Goal: Transaction & Acquisition: Purchase product/service

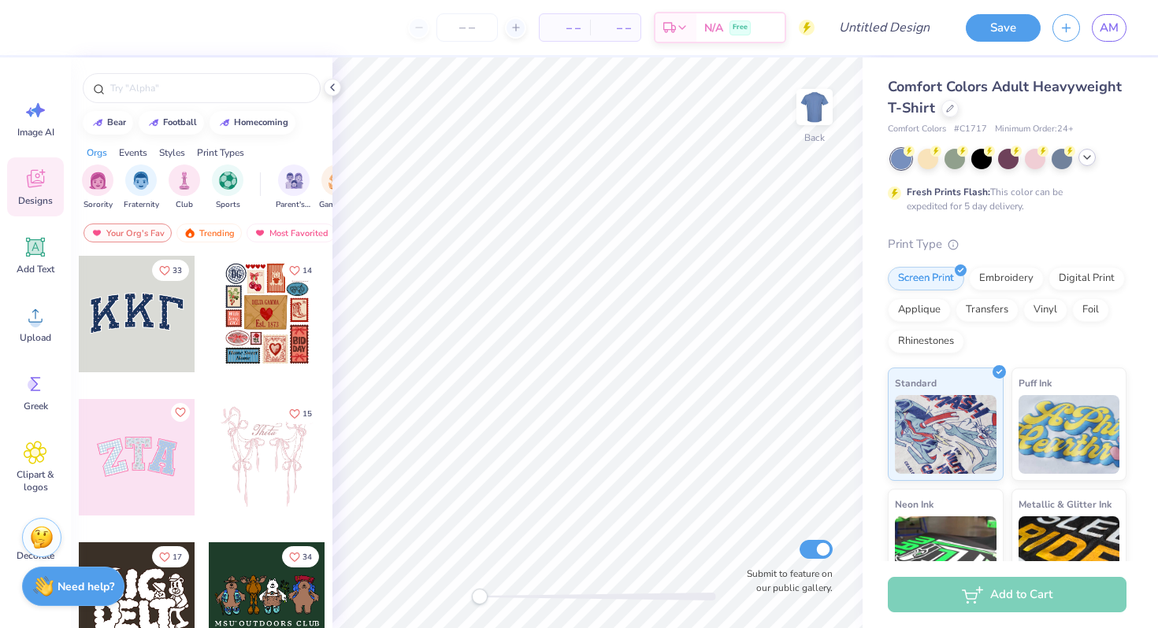
click at [1084, 154] on icon at bounding box center [1087, 157] width 13 height 13
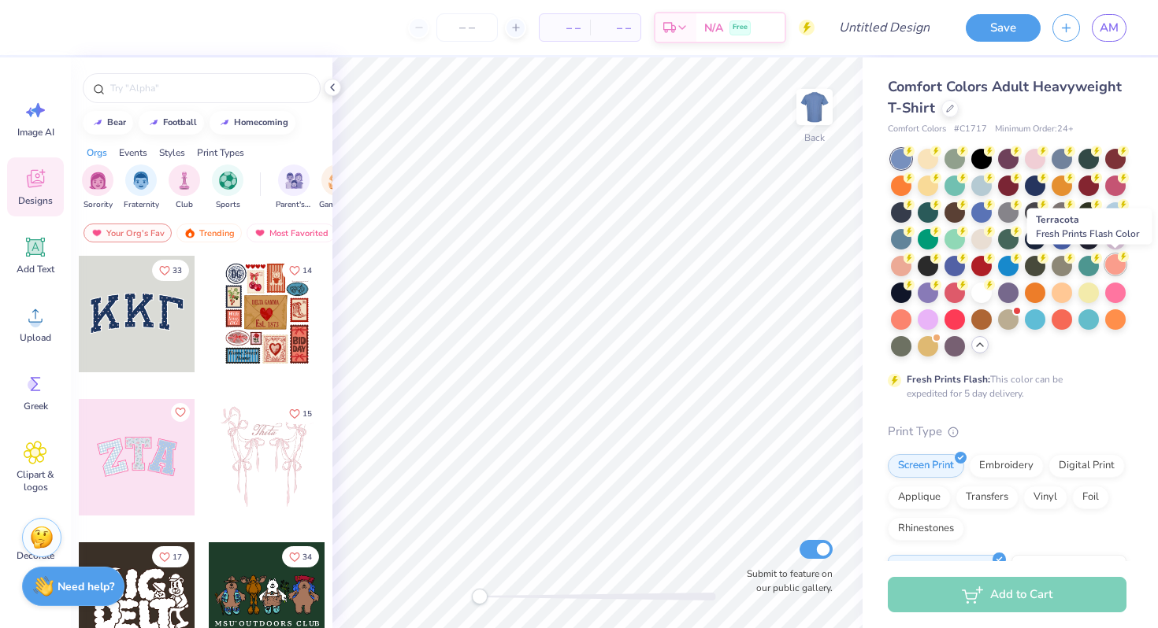
click at [1121, 264] on div at bounding box center [1115, 264] width 20 height 20
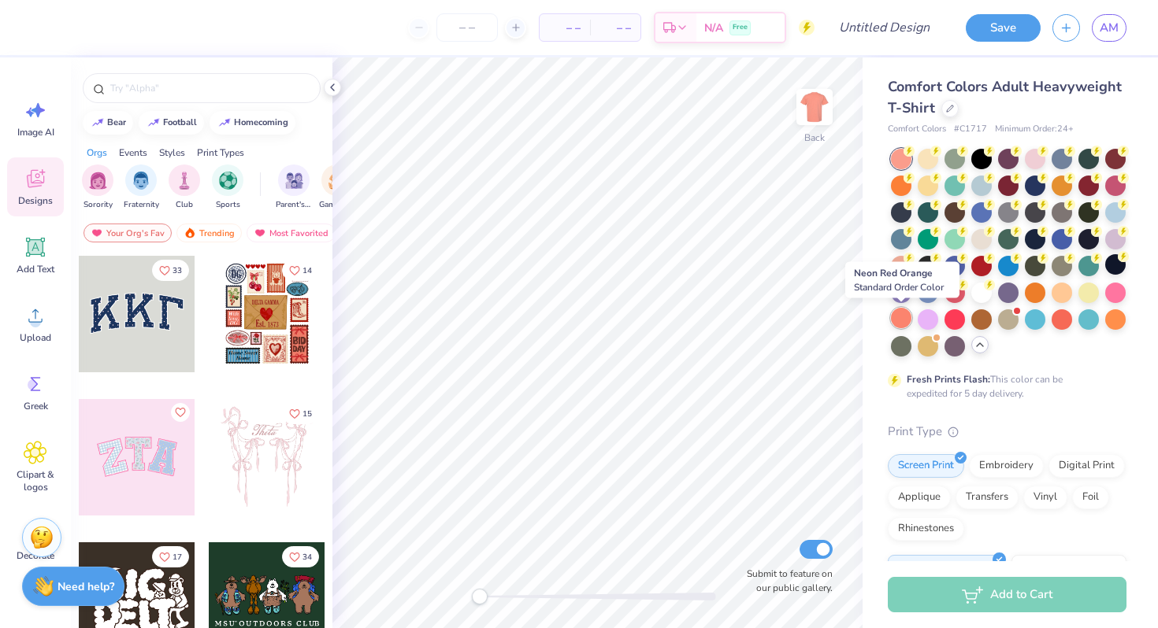
click at [903, 324] on div at bounding box center [901, 318] width 20 height 20
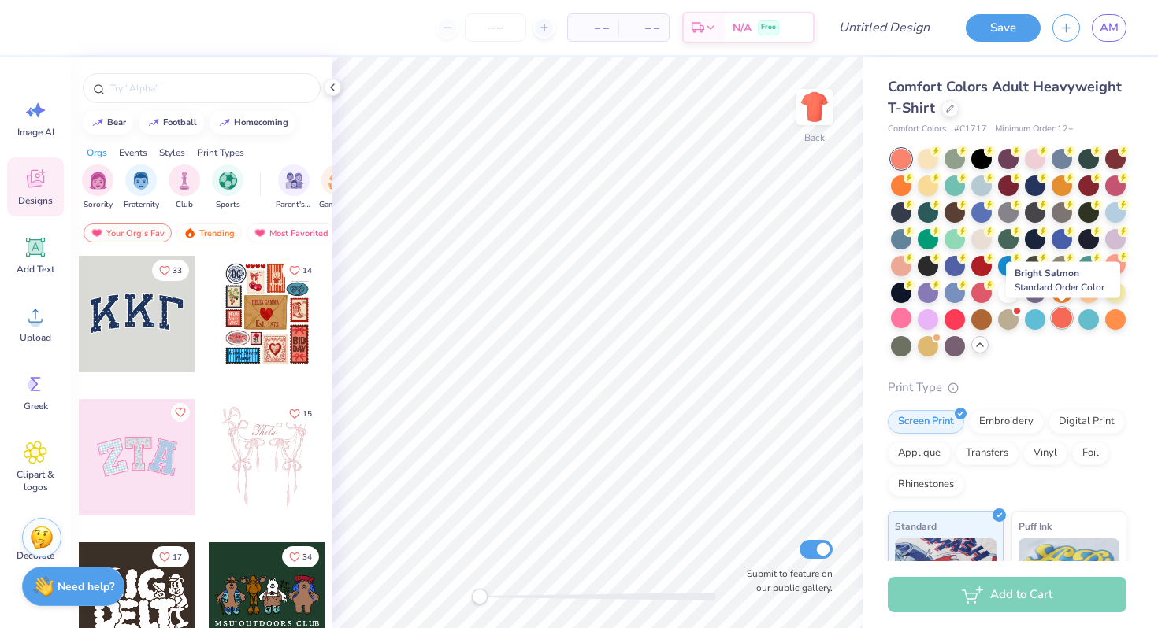
click at [1059, 315] on div at bounding box center [1061, 318] width 20 height 20
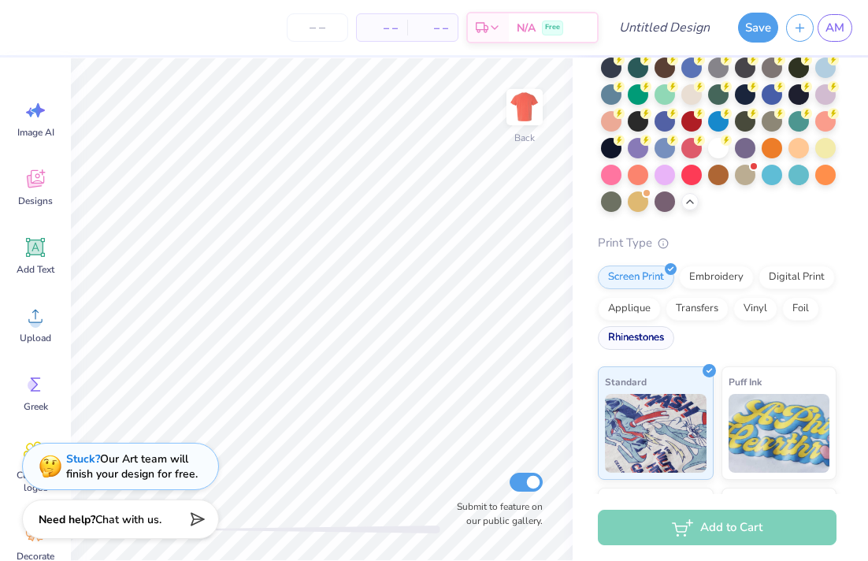
scroll to position [176, 0]
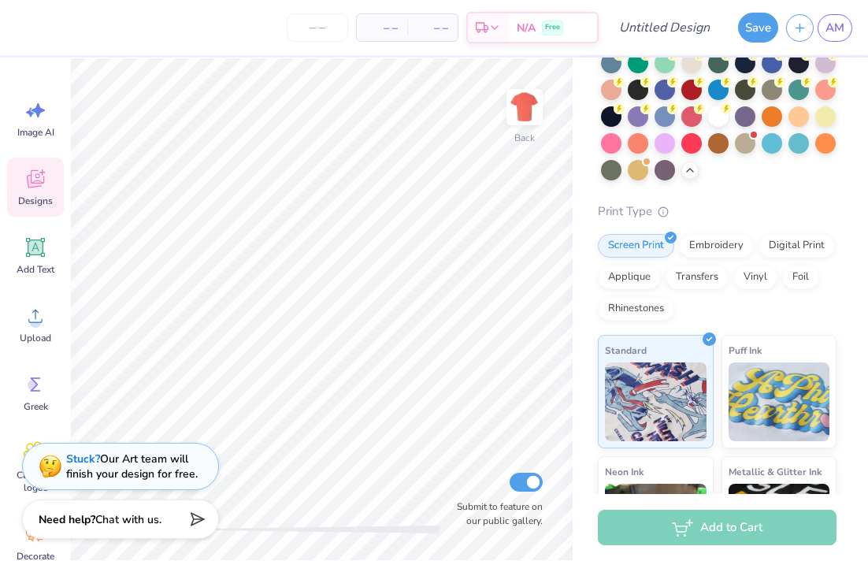
click at [39, 191] on div "Designs" at bounding box center [35, 187] width 57 height 59
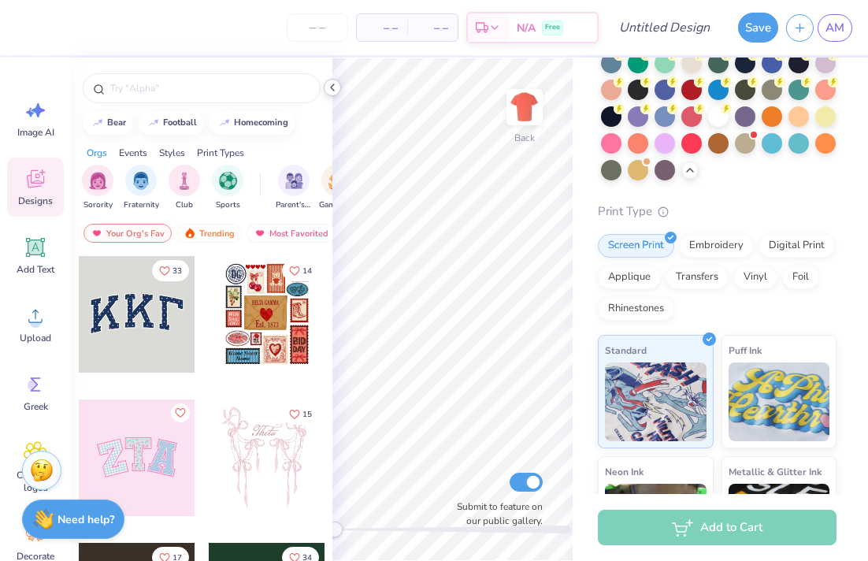
click at [328, 87] on icon at bounding box center [332, 87] width 13 height 13
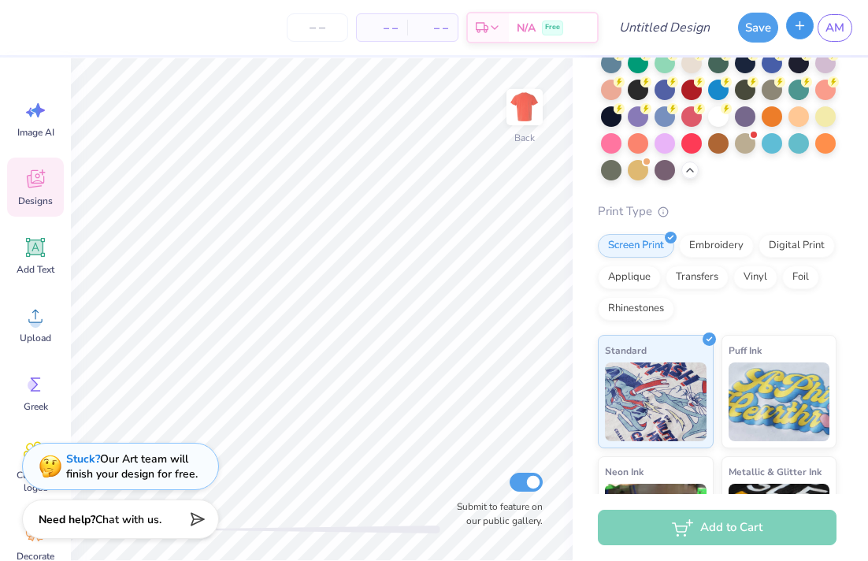
click at [809, 24] on button "button" at bounding box center [800, 26] width 28 height 28
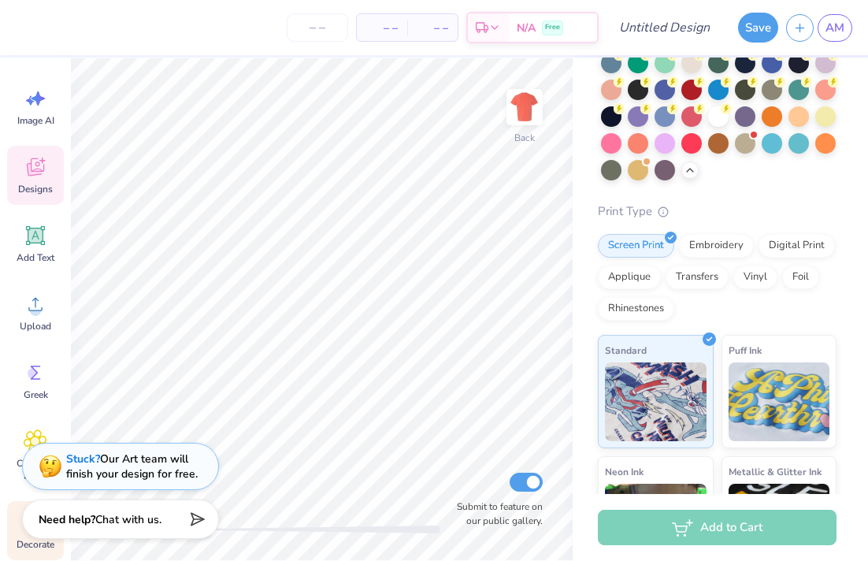
scroll to position [0, 0]
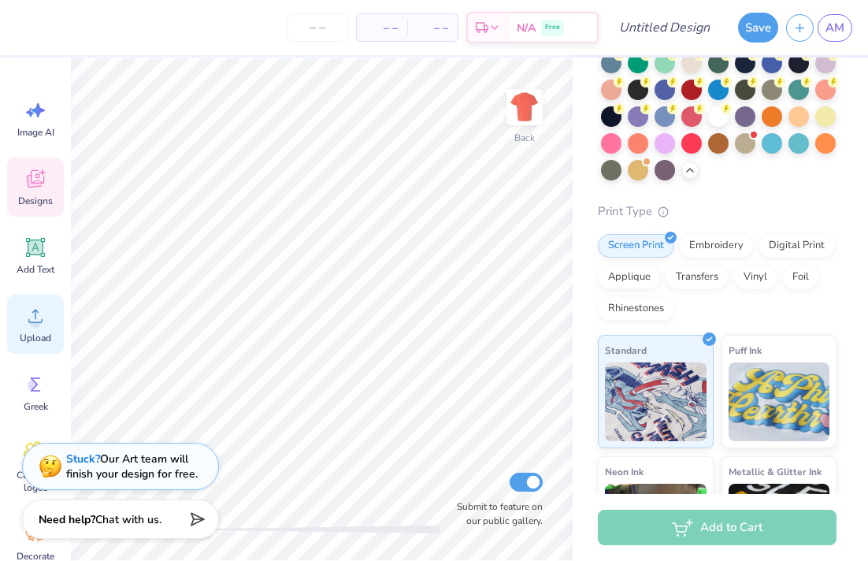
click at [36, 299] on div "Upload" at bounding box center [35, 324] width 57 height 59
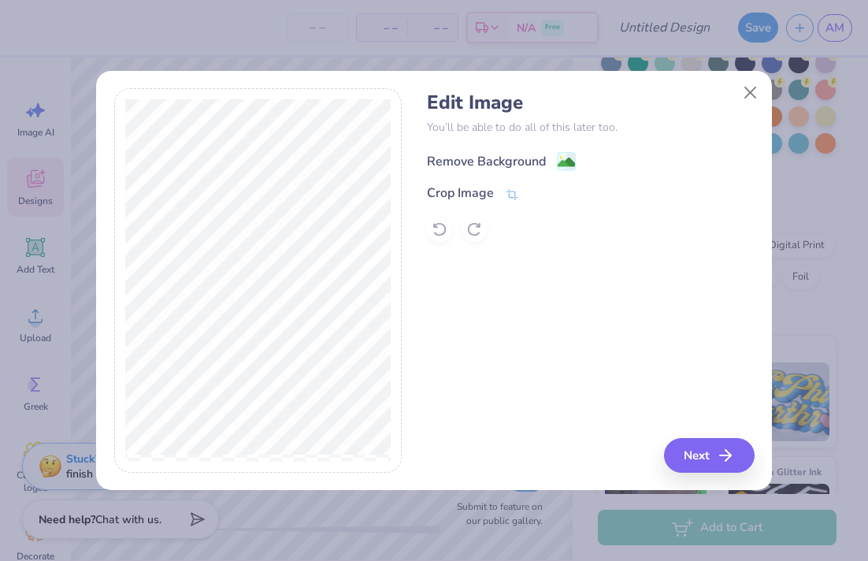
click at [499, 159] on div "Remove Background" at bounding box center [486, 161] width 119 height 19
click at [707, 443] on button "Next" at bounding box center [711, 455] width 91 height 35
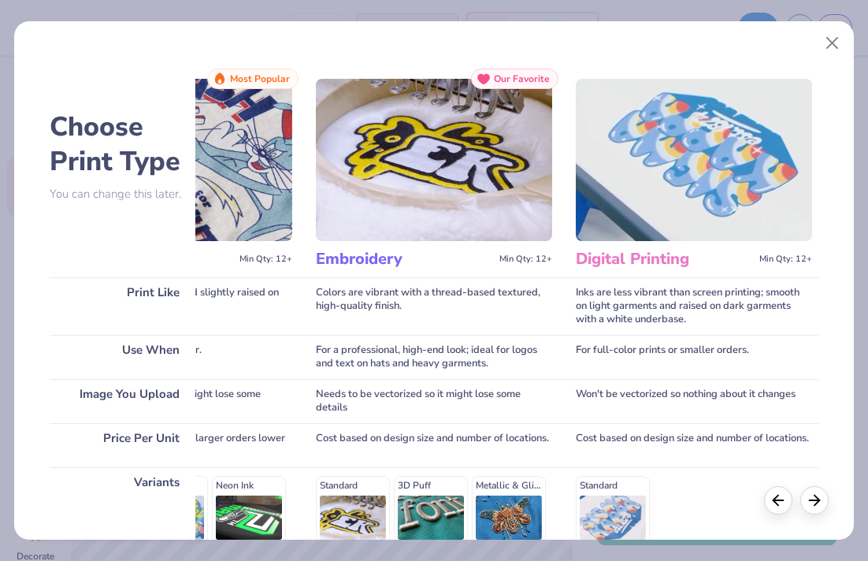
scroll to position [0, 238]
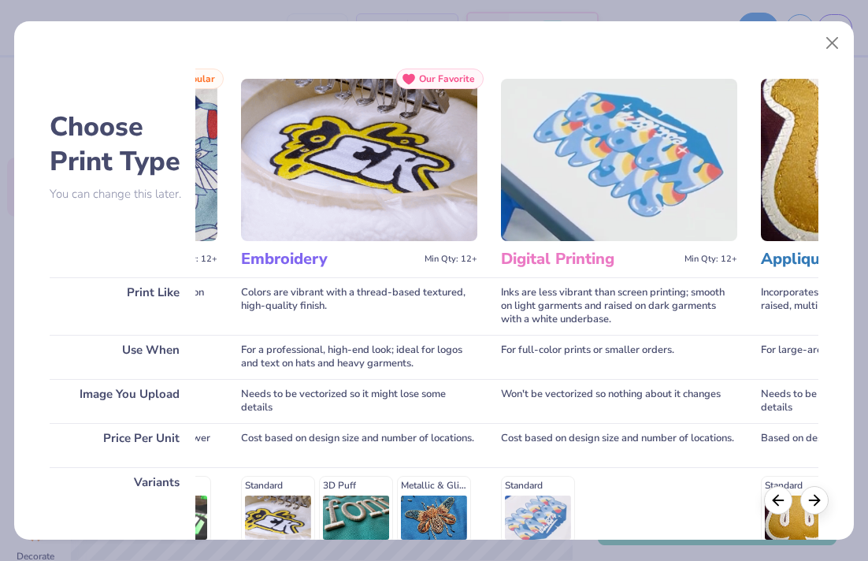
click at [642, 177] on img at bounding box center [619, 160] width 236 height 162
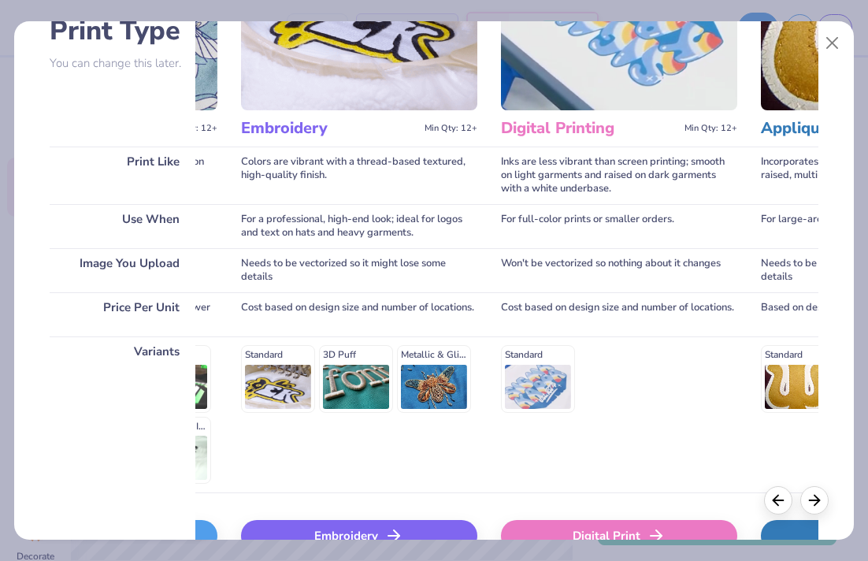
scroll to position [224, 0]
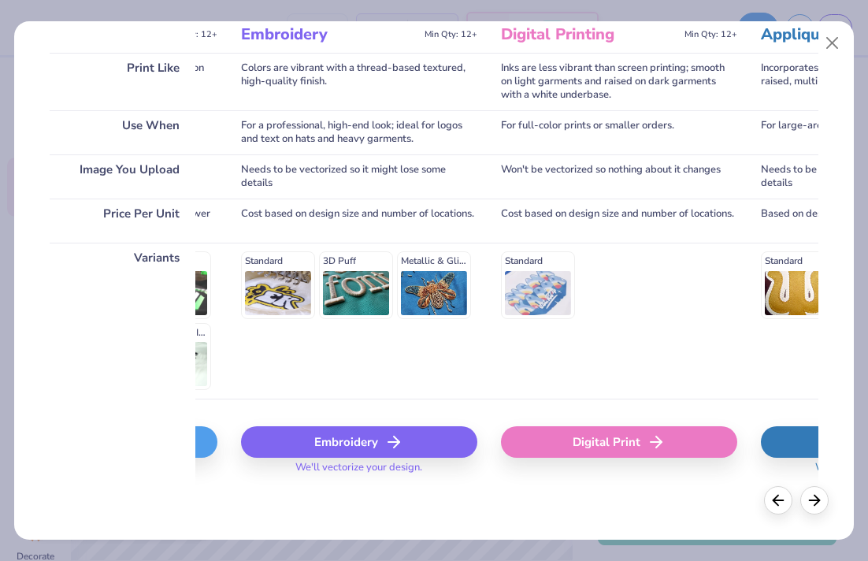
click at [585, 451] on div "Digital Print" at bounding box center [619, 442] width 236 height 32
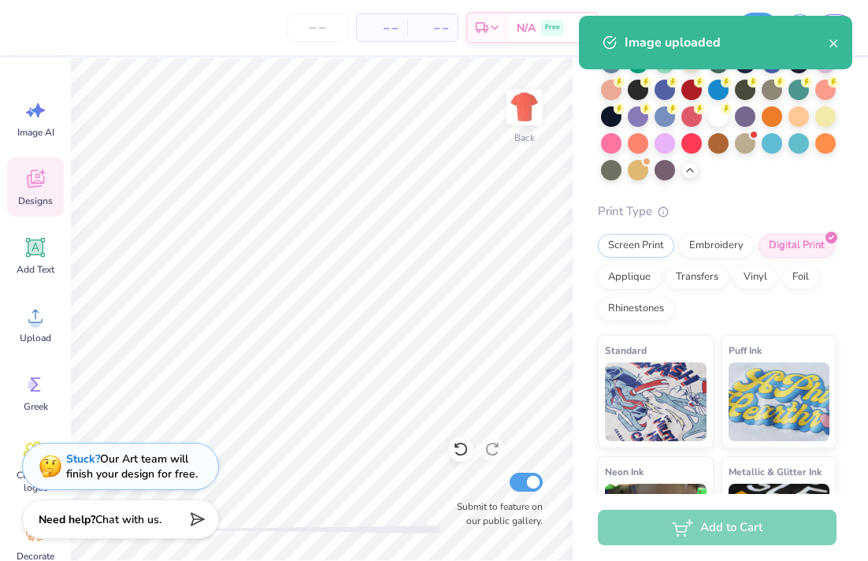
scroll to position [131, 0]
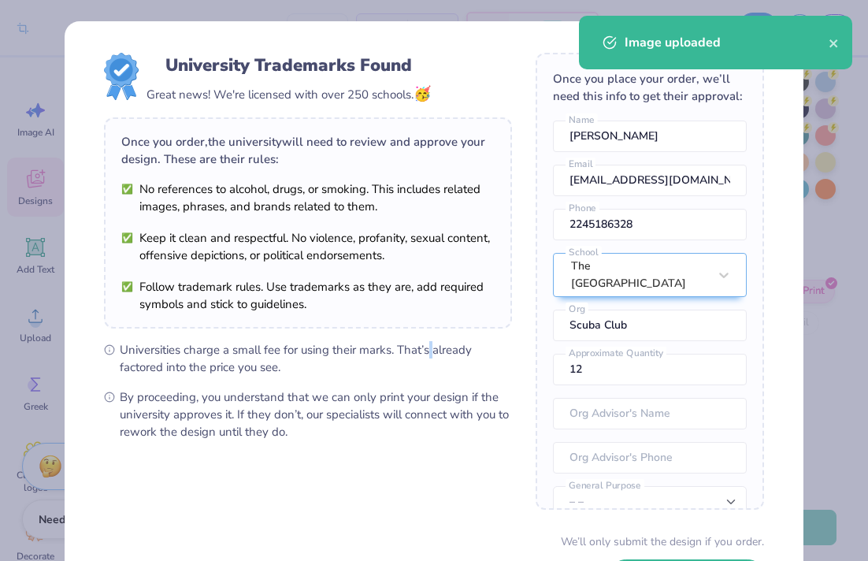
click at [428, 350] on ul "Universities charge a small fee for using their marks. That’s already factored …" at bounding box center [308, 390] width 408 height 99
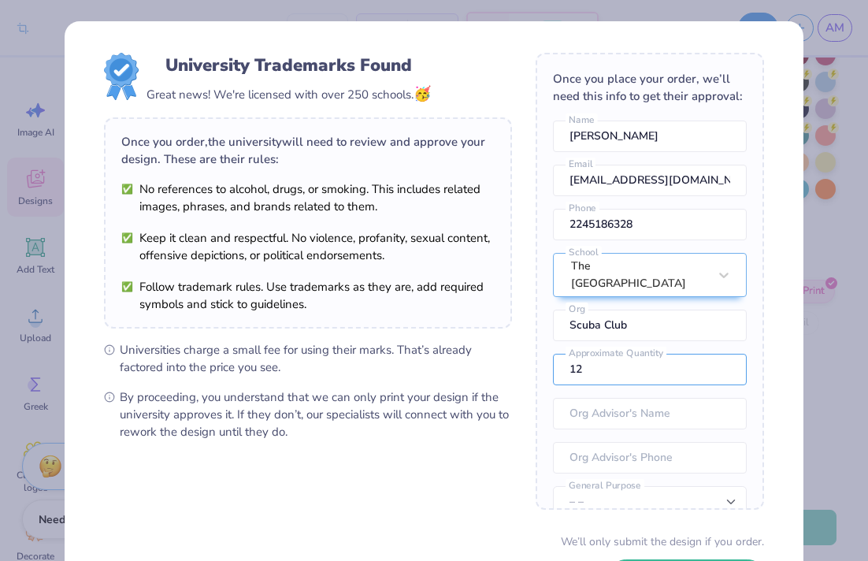
click at [829, 375] on div "University Trademarks Found Great news! We're licensed with over 250 schools. 🥳…" at bounding box center [434, 280] width 868 height 561
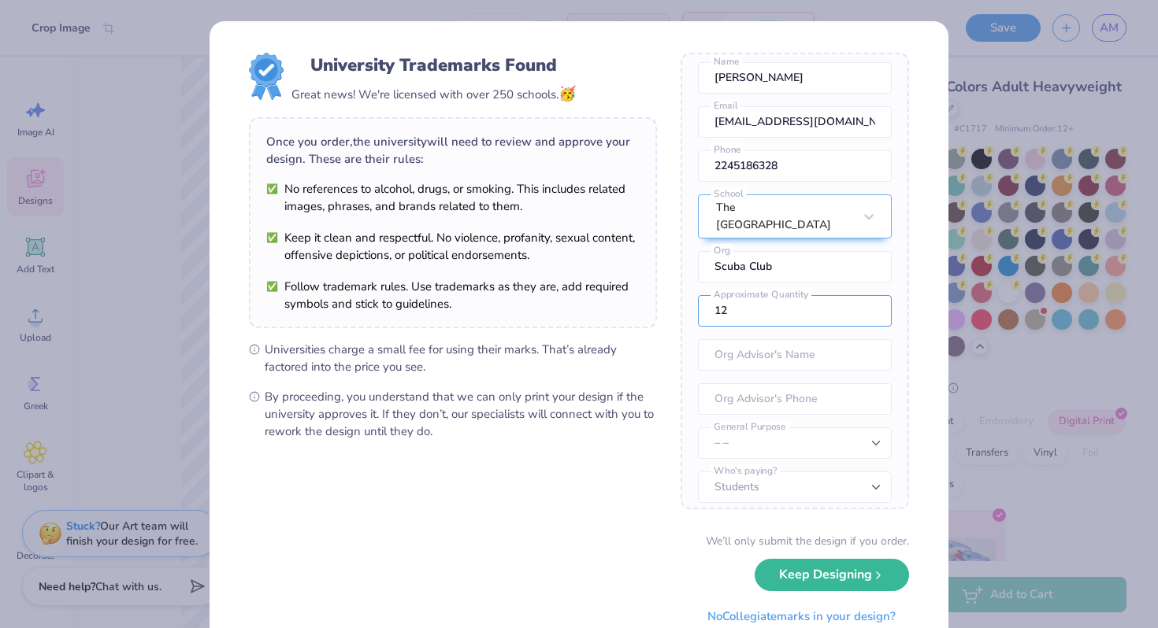
scroll to position [12, 0]
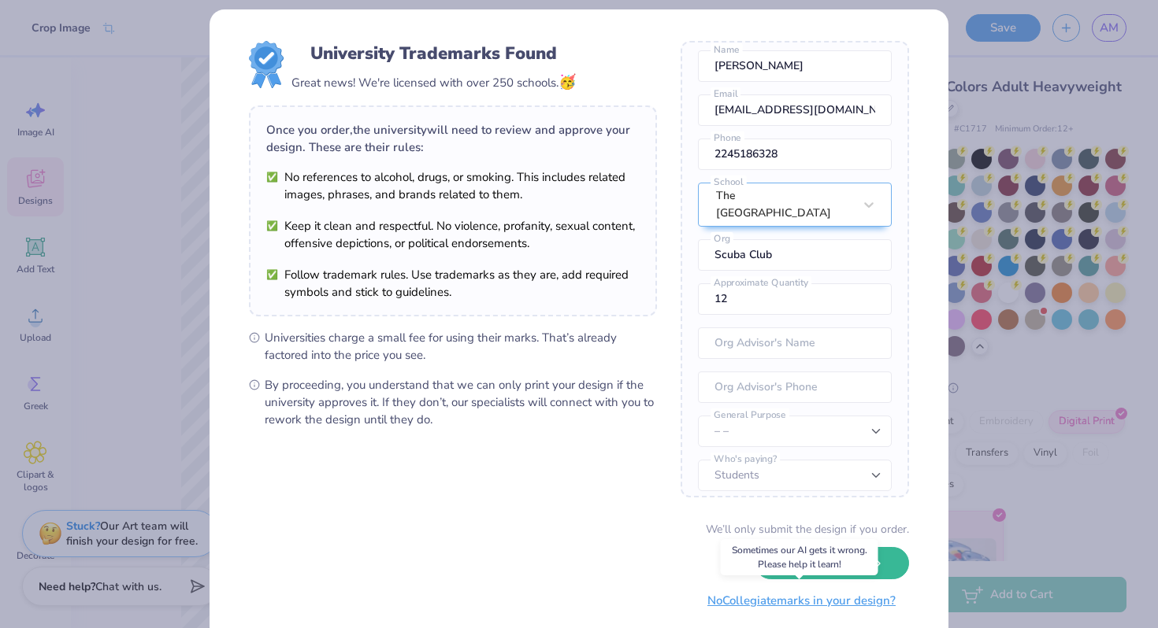
click at [880, 609] on button "No Collegiate marks in your design?" at bounding box center [801, 601] width 215 height 32
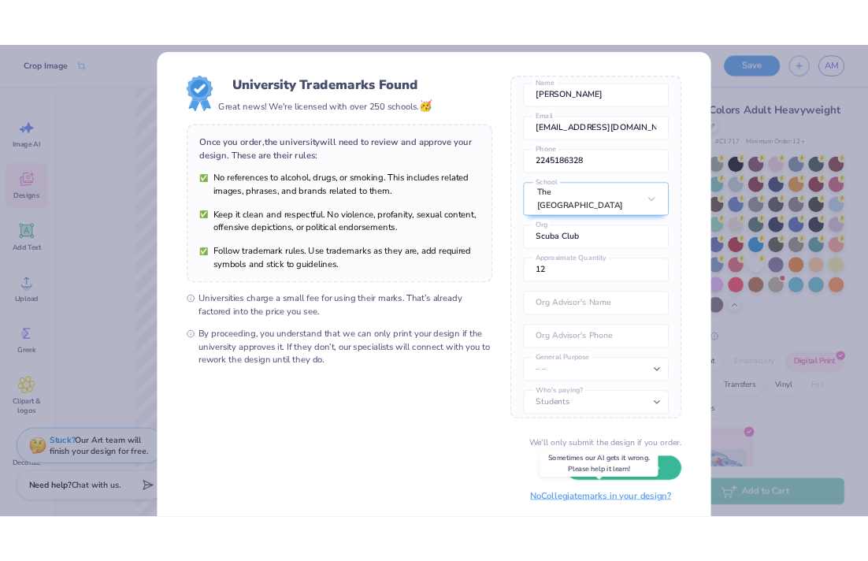
scroll to position [0, 0]
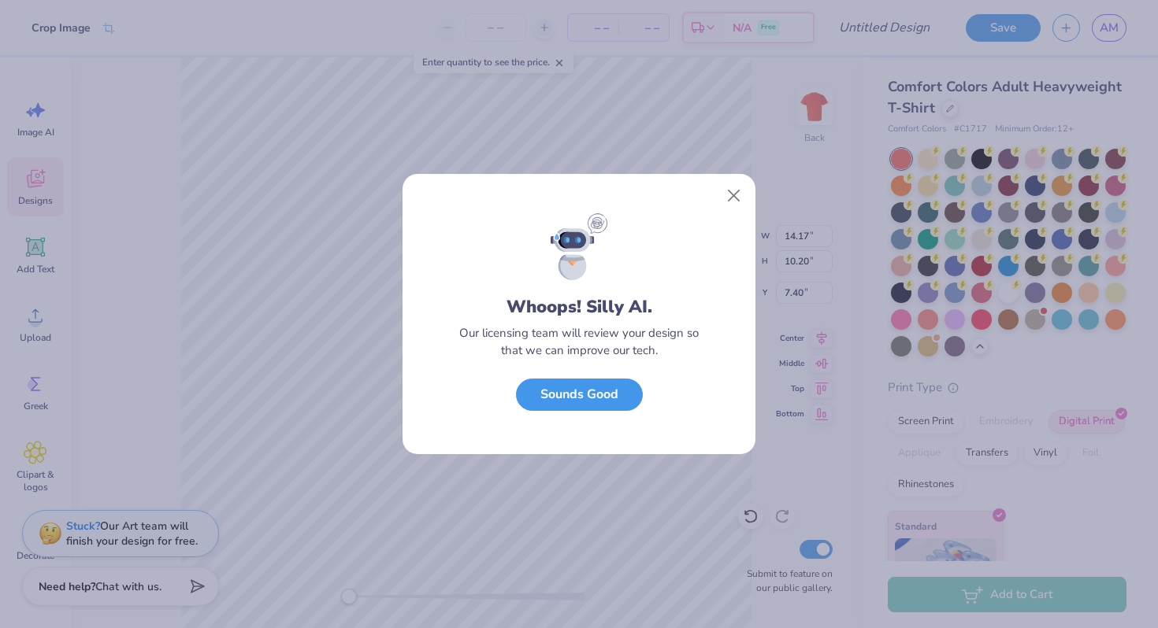
click at [612, 401] on button "Sounds Good" at bounding box center [579, 395] width 127 height 32
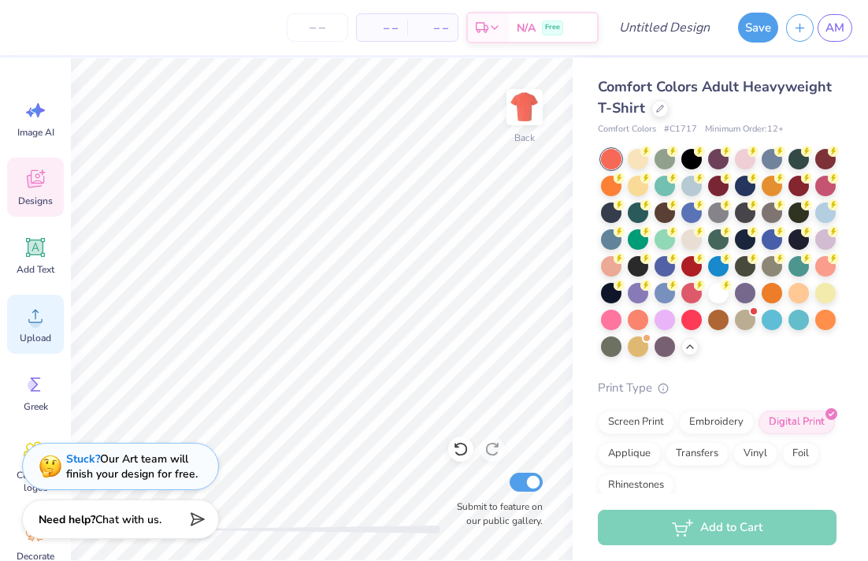
click at [31, 320] on circle at bounding box center [35, 322] width 11 height 11
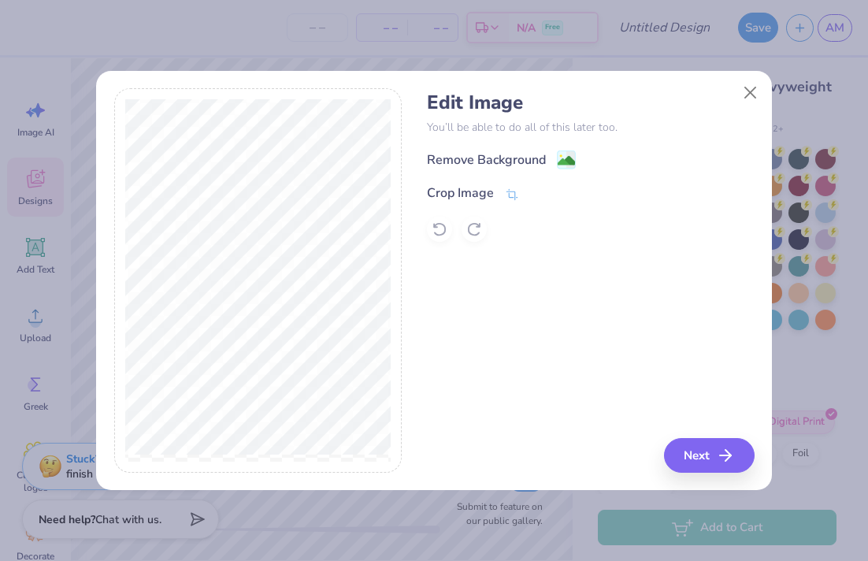
click at [487, 172] on div "Remove Background Crop Image" at bounding box center [590, 196] width 327 height 92
click at [484, 158] on div "Remove Background" at bounding box center [486, 161] width 119 height 19
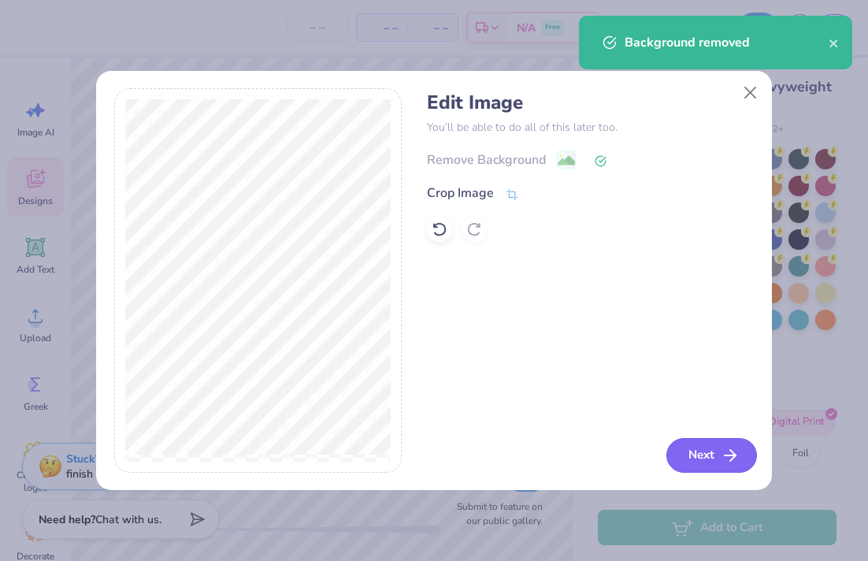
click at [708, 450] on button "Next" at bounding box center [711, 455] width 91 height 35
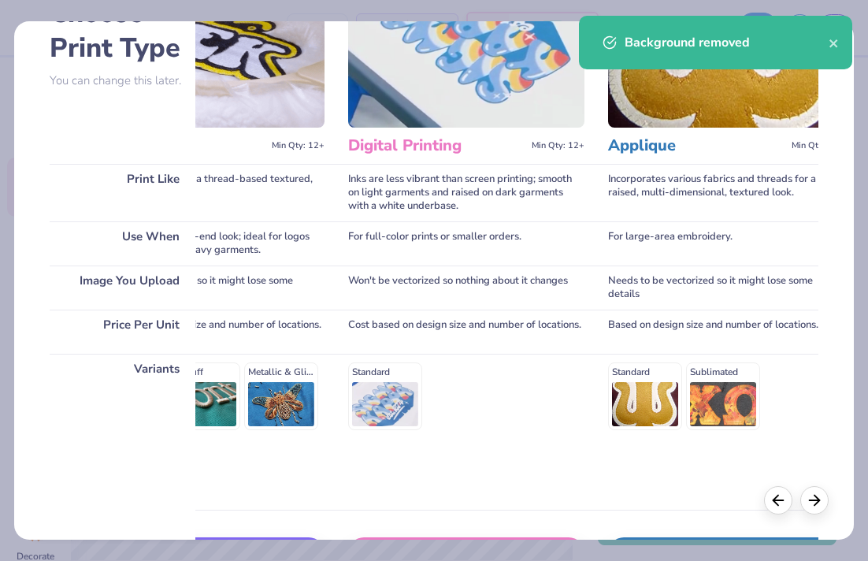
scroll to position [152, 0]
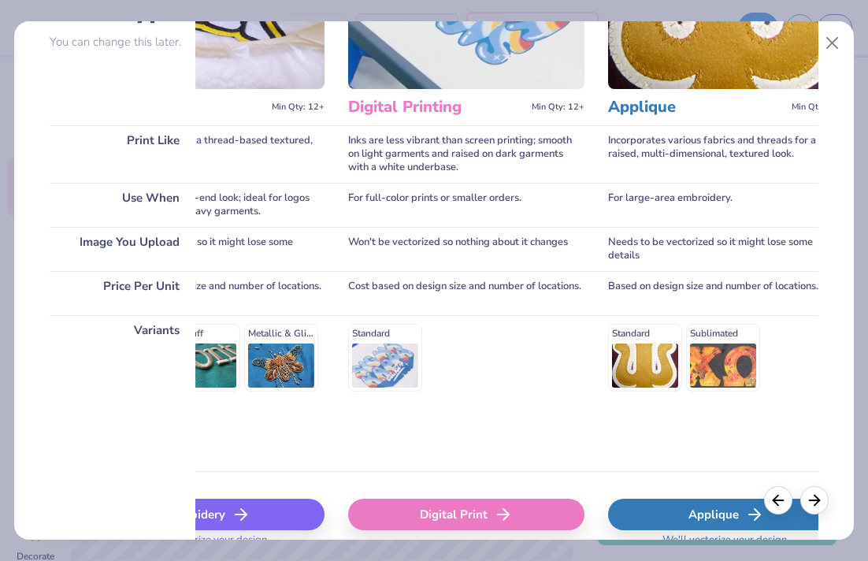
click at [431, 506] on div "Digital Print" at bounding box center [466, 515] width 236 height 32
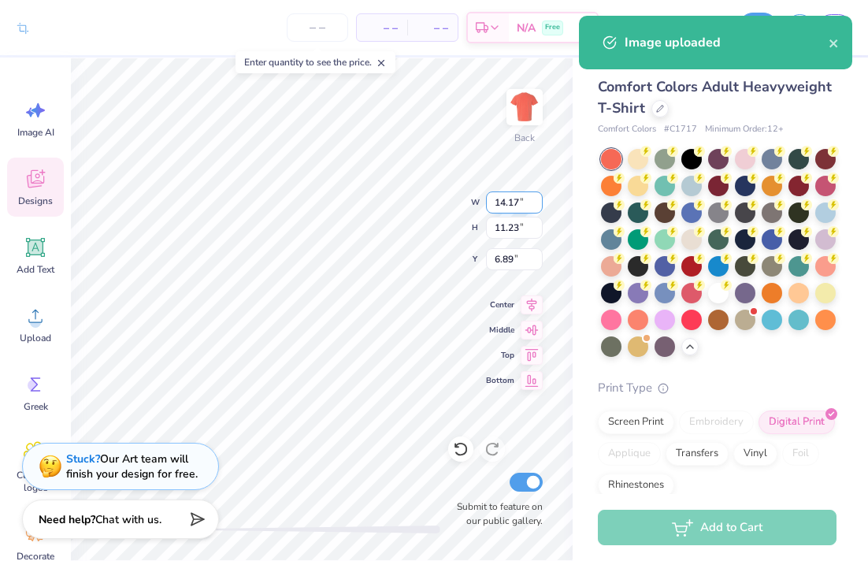
type input "5.56"
type input "4.41"
type input "13.71"
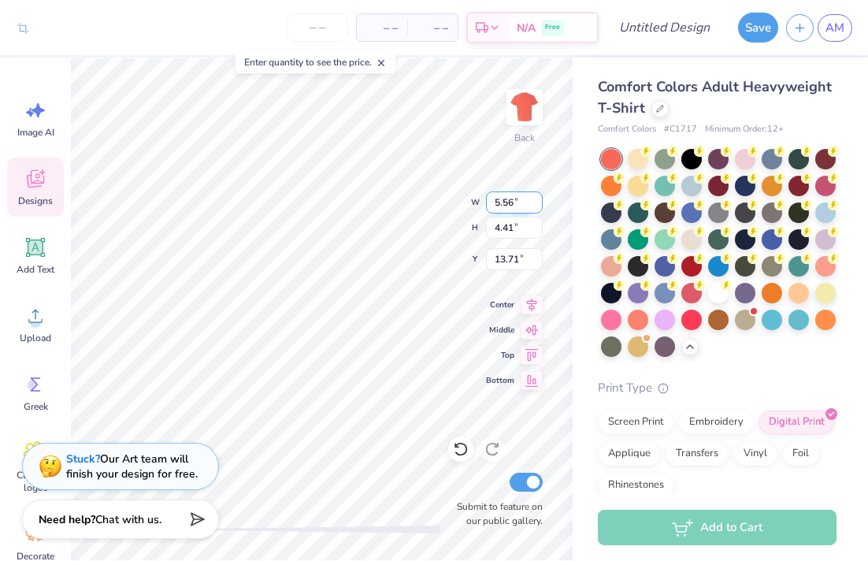
type input "4.42"
type input "3.50"
type input "3.91"
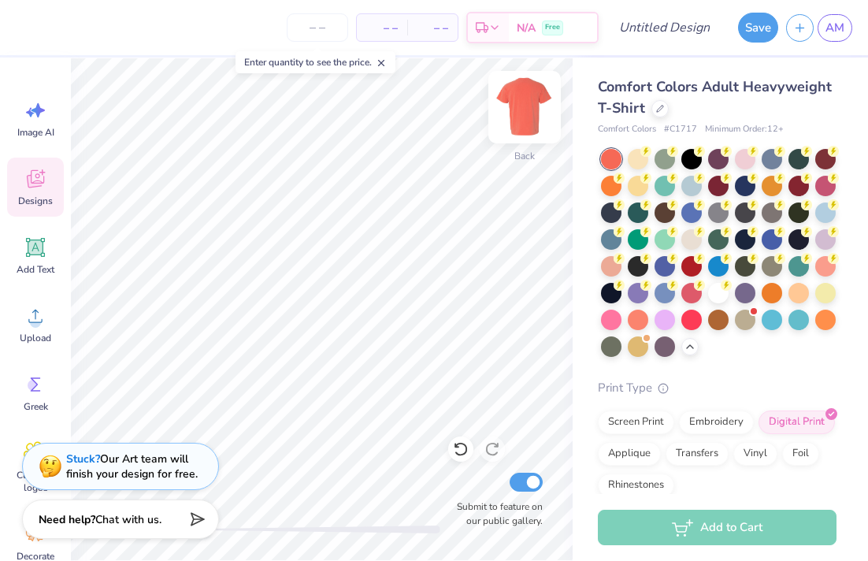
click at [531, 112] on img at bounding box center [524, 107] width 63 height 63
click at [531, 112] on img at bounding box center [525, 107] width 32 height 32
click at [521, 124] on img at bounding box center [524, 107] width 63 height 63
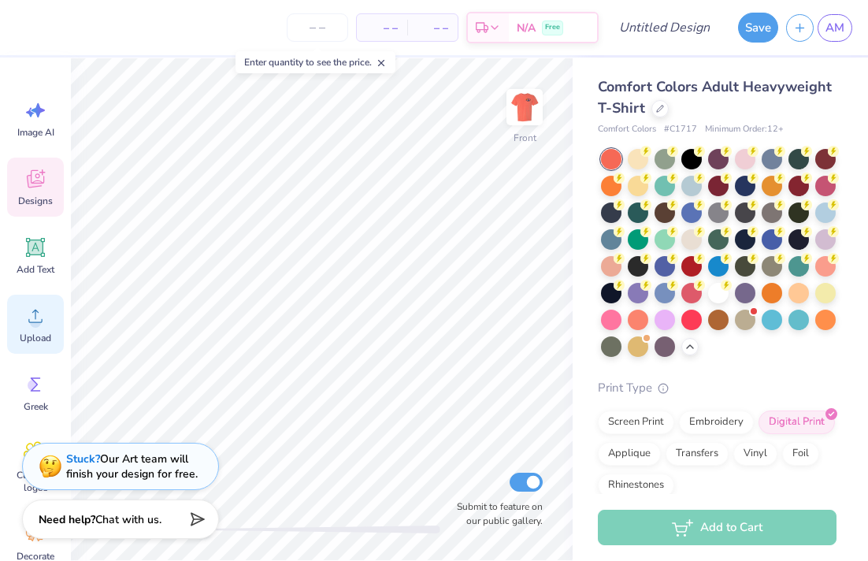
click at [25, 322] on icon at bounding box center [36, 316] width 24 height 24
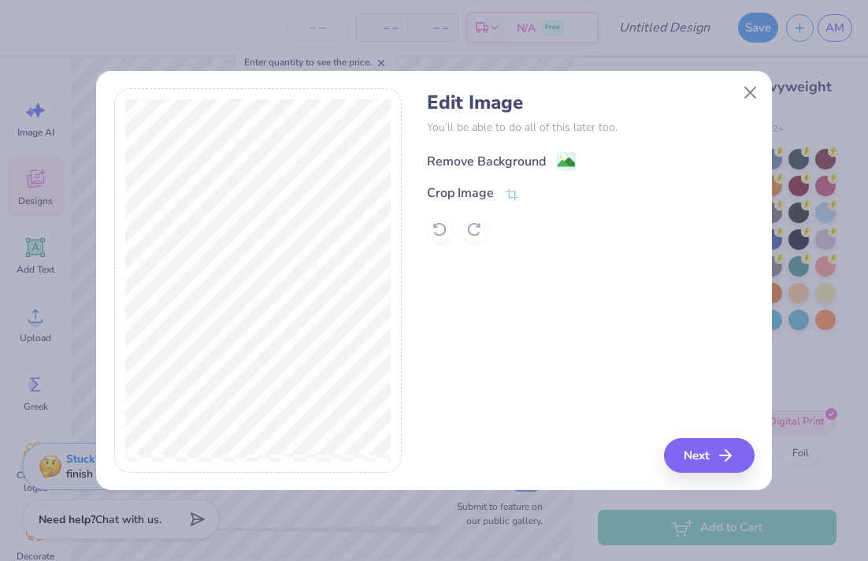
click at [459, 165] on div "Remove Background" at bounding box center [486, 161] width 119 height 19
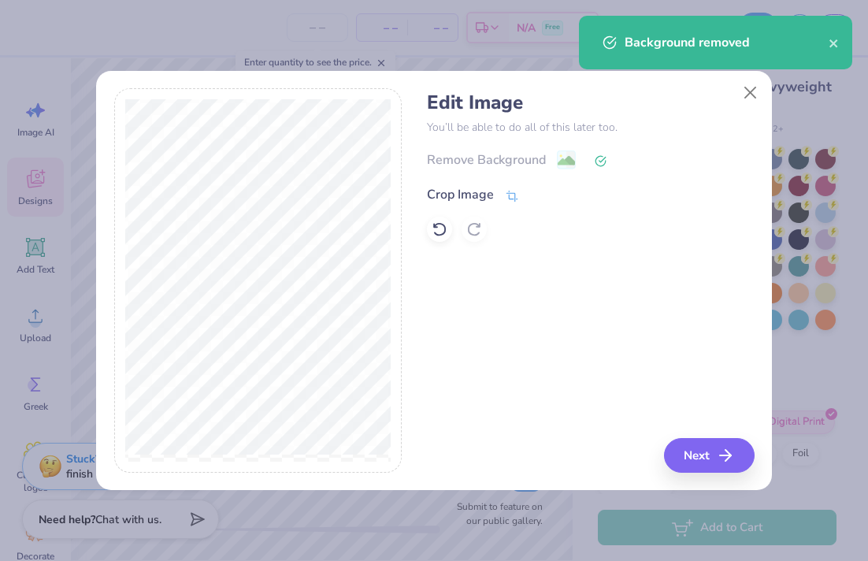
click at [474, 200] on div "Crop Image" at bounding box center [460, 194] width 67 height 19
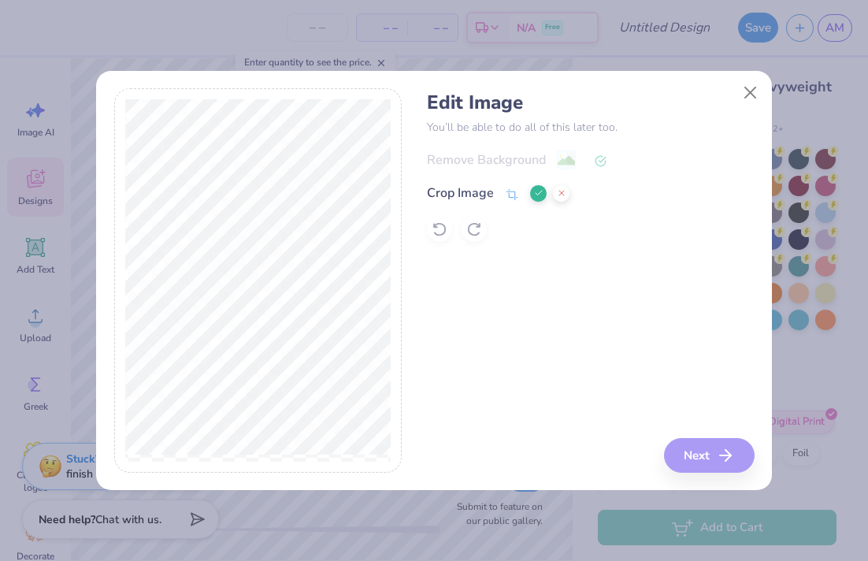
click at [537, 196] on icon at bounding box center [538, 192] width 9 height 9
click at [712, 462] on button "Next" at bounding box center [711, 455] width 91 height 35
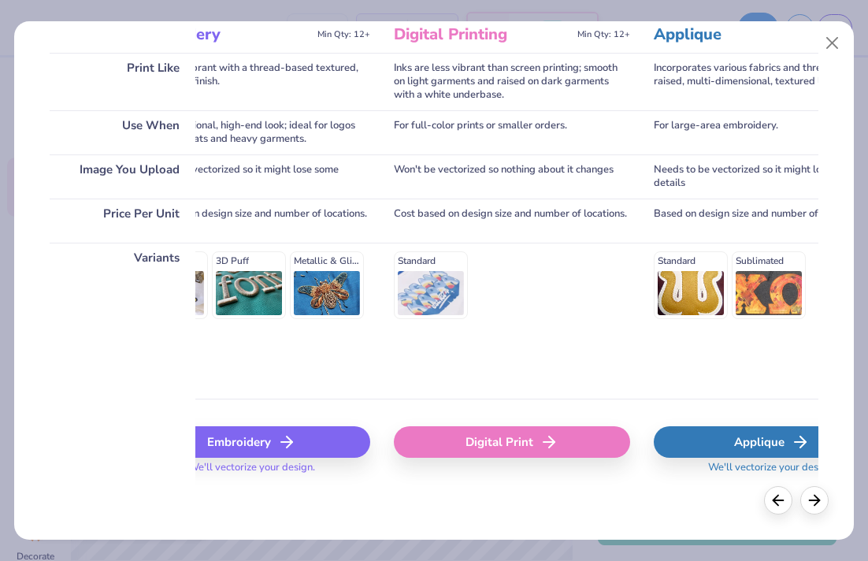
scroll to position [0, 386]
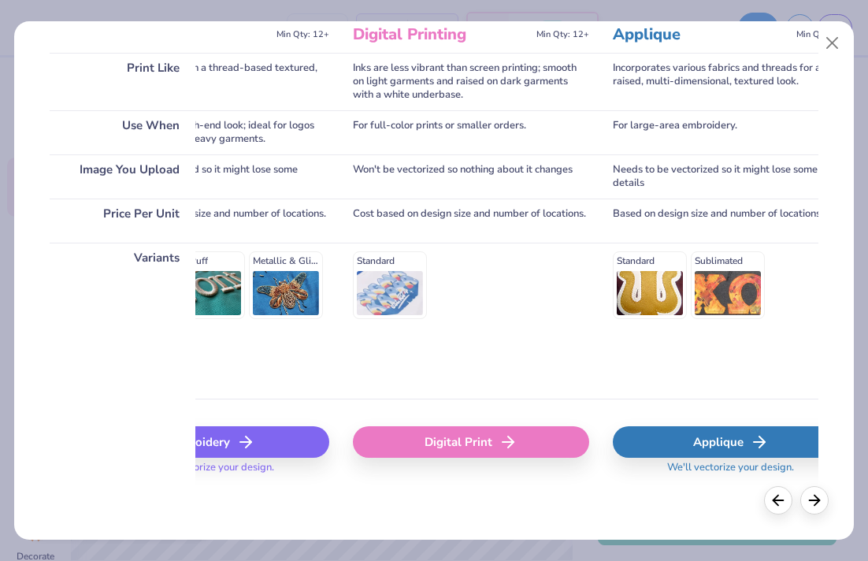
click at [495, 447] on div "Digital Print" at bounding box center [471, 442] width 236 height 32
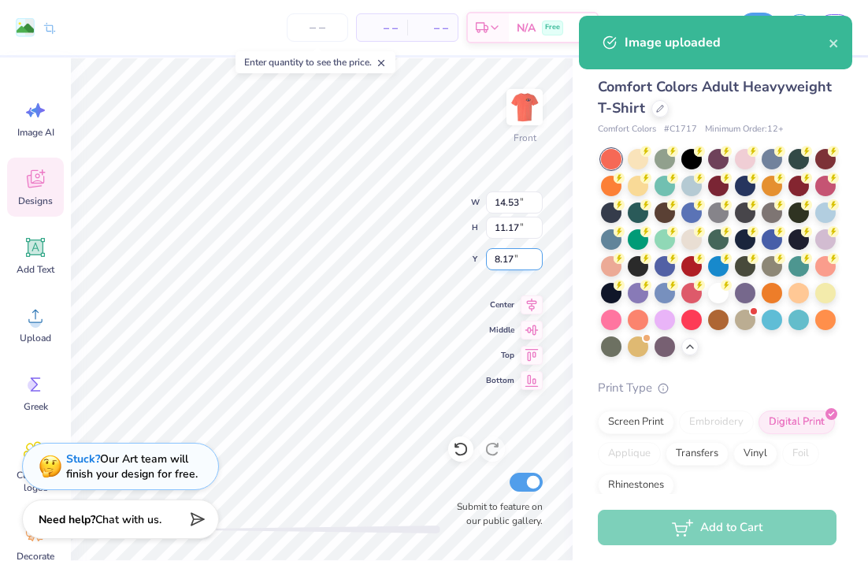
type input "10.78"
type input "8.28"
type input "11.05"
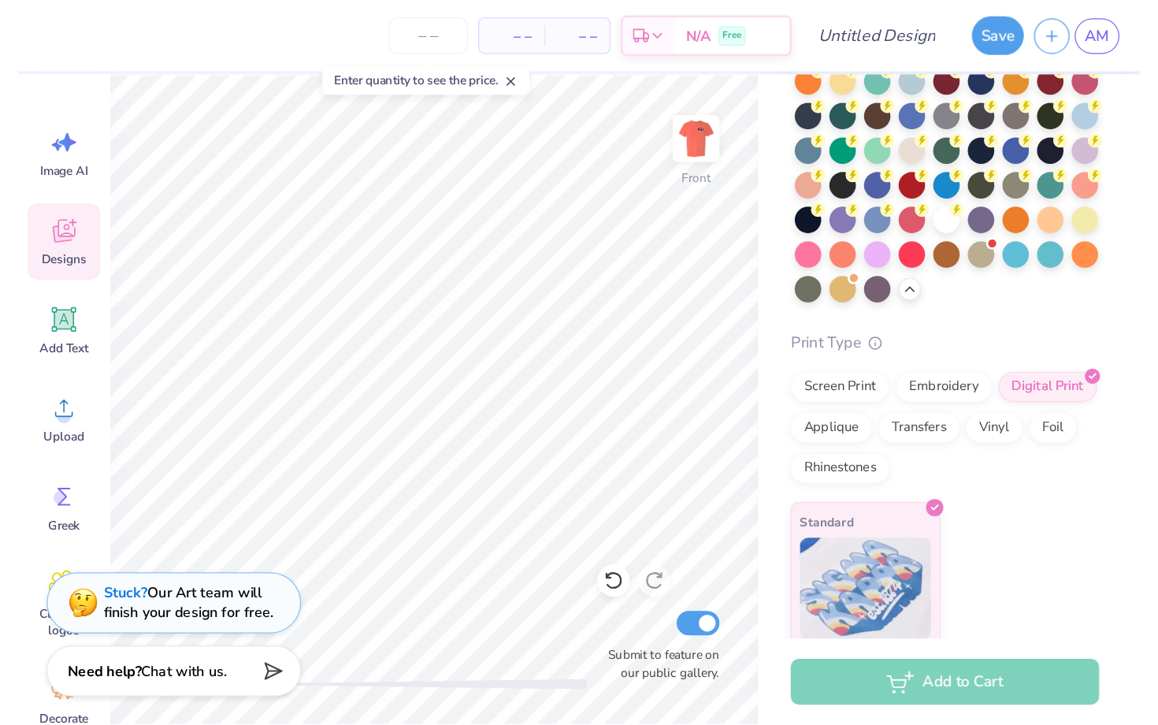
scroll to position [131, 0]
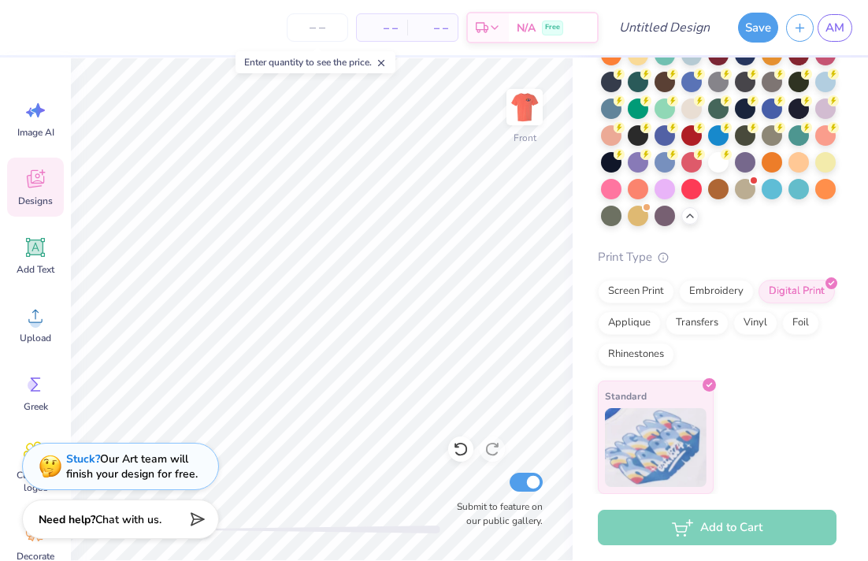
click at [654, 536] on div "Add to Cart" at bounding box center [717, 527] width 239 height 35
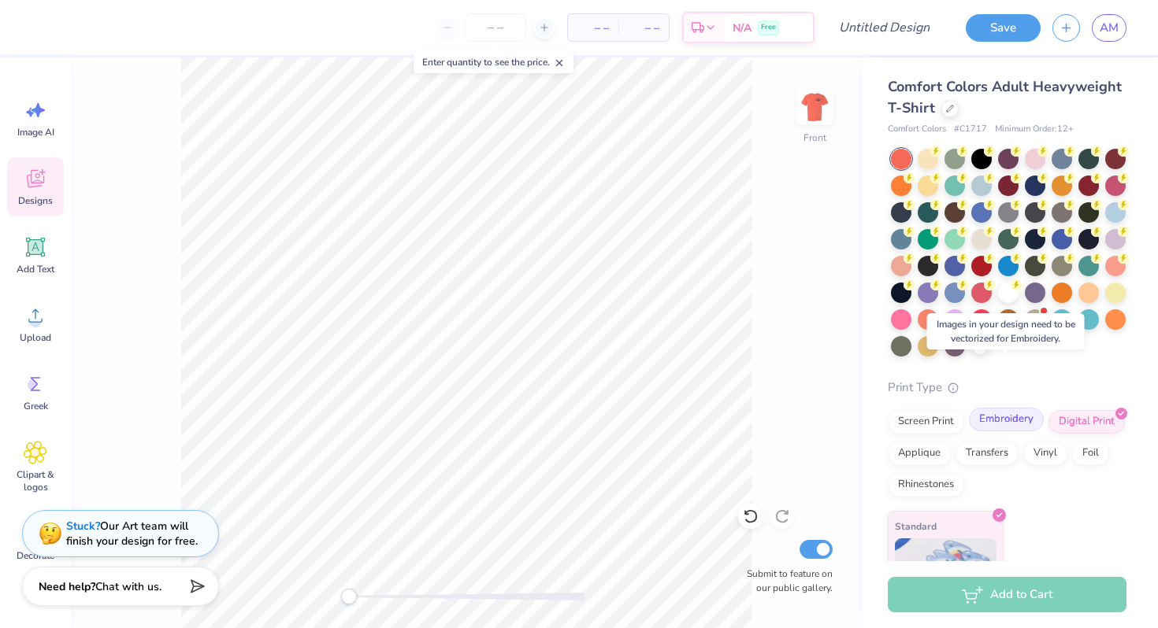
scroll to position [63, 0]
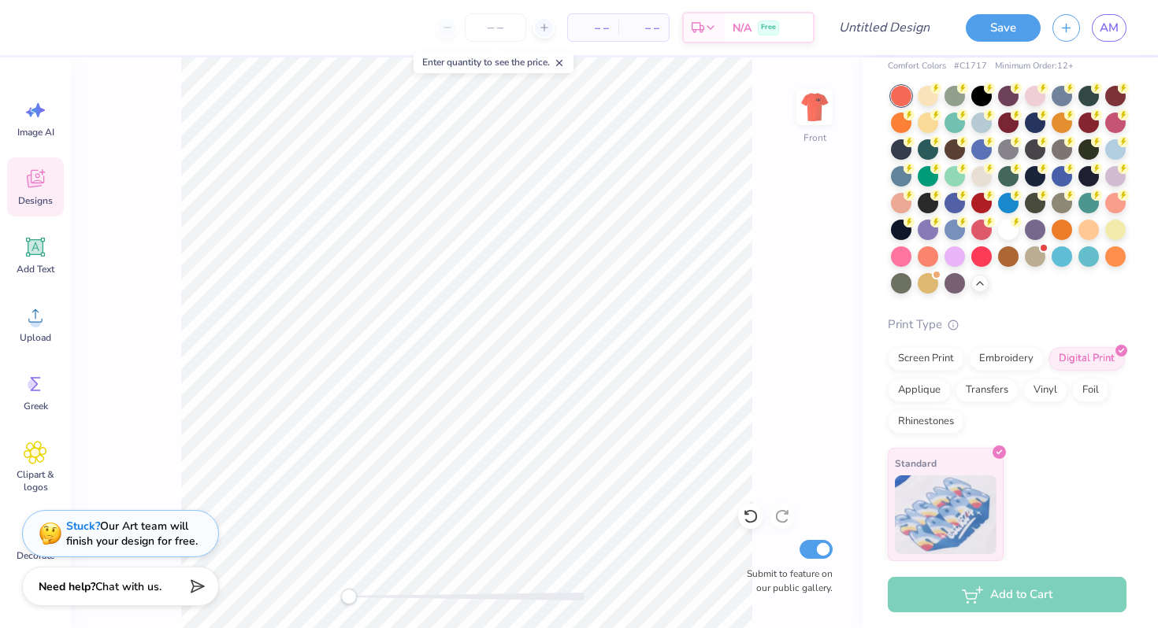
click at [595, 24] on span "– –" at bounding box center [593, 28] width 32 height 17
click at [517, 25] on input "number" at bounding box center [495, 27] width 61 height 28
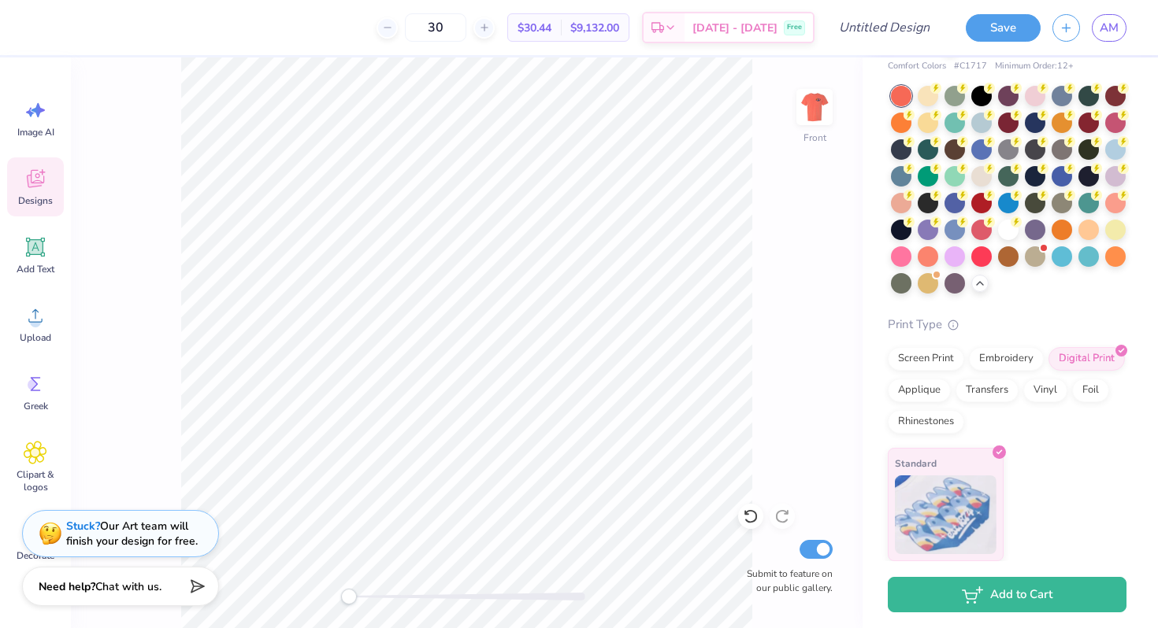
type input "3"
type input "250"
